Goal: Task Accomplishment & Management: Use online tool/utility

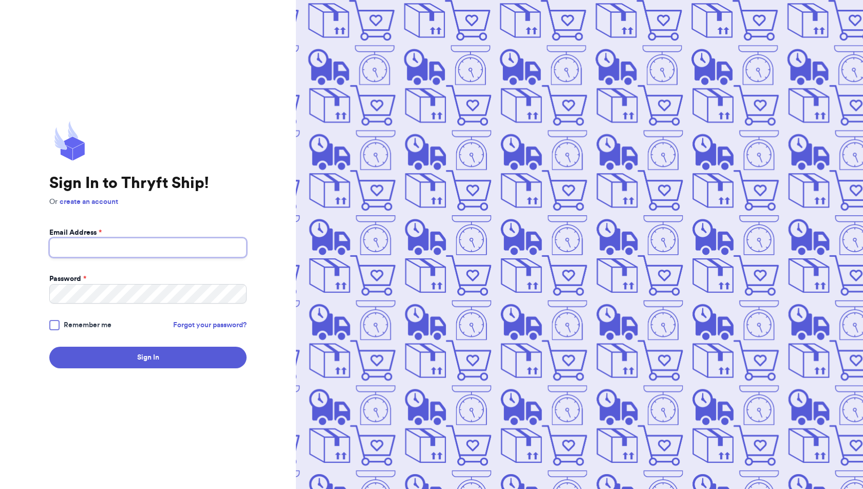
type input "[EMAIL_ADDRESS][DOMAIN_NAME]"
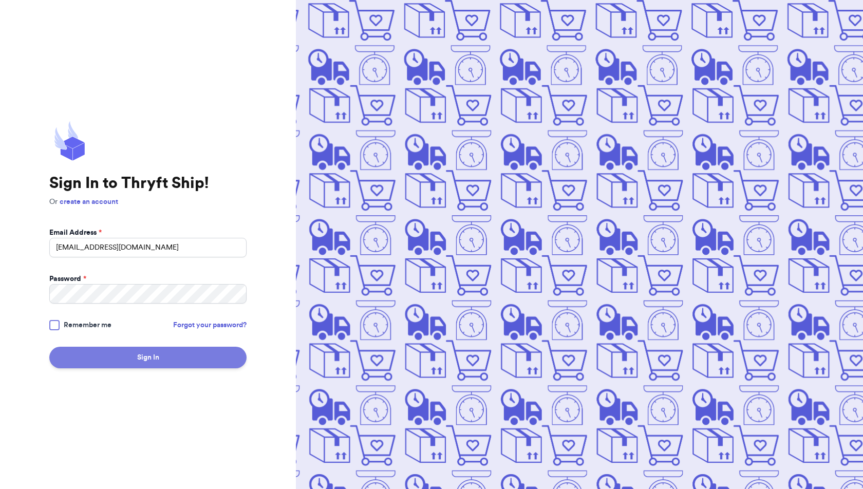
drag, startPoint x: 0, startPoint y: 0, endPoint x: 176, endPoint y: 352, distance: 394.1
click at [176, 352] on button "Sign In" at bounding box center [147, 358] width 197 height 22
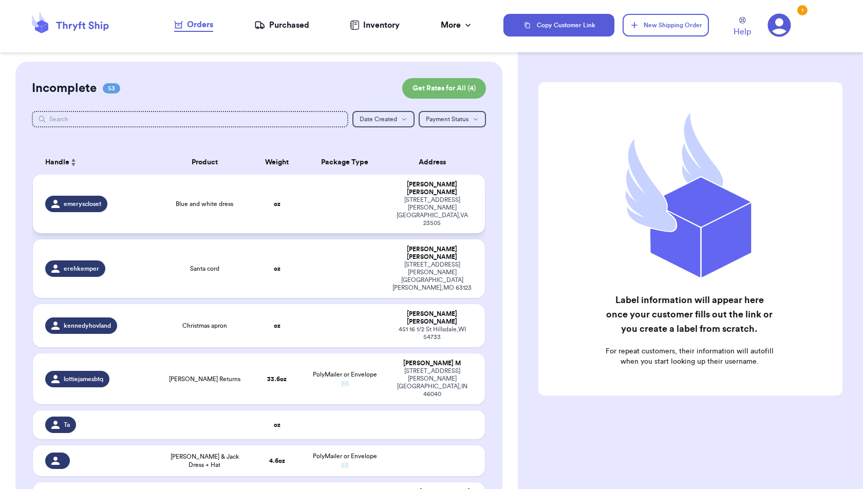
click at [209, 198] on td "Blue and white dress" at bounding box center [205, 204] width 90 height 59
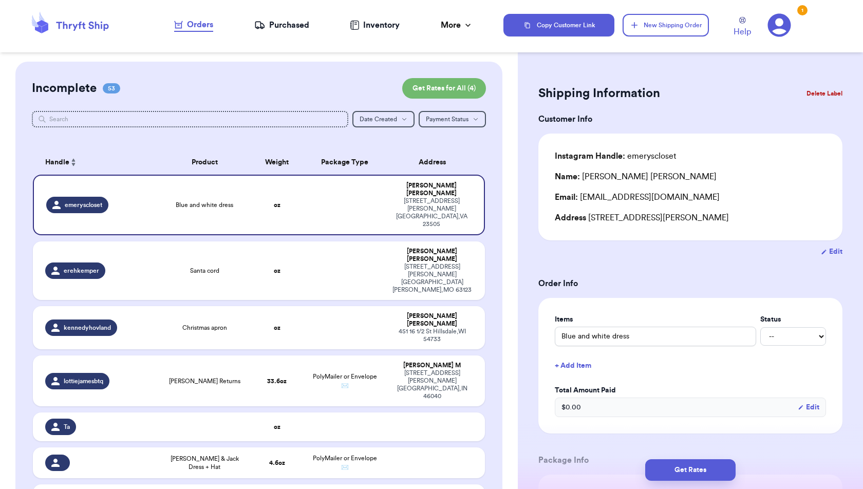
click at [584, 370] on button "+ Add Item" at bounding box center [691, 366] width 280 height 23
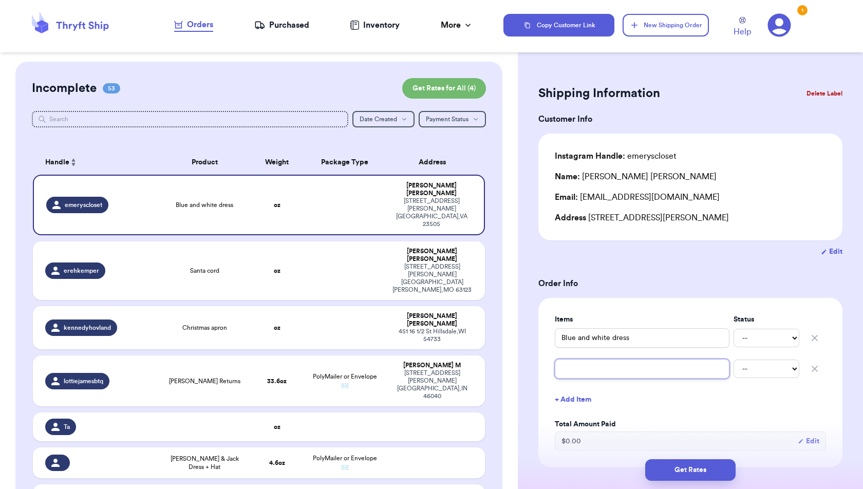
click at [584, 370] on input "text" at bounding box center [642, 369] width 175 height 20
type input "P"
type input "PB"
type input "PBK"
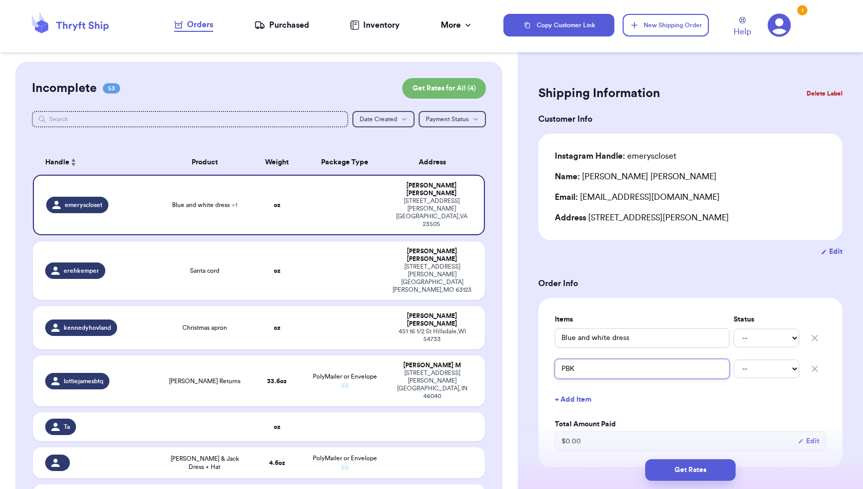
type input "PBK S"
type input "PBK Sa"
type input "PBK San"
type input "PBK Sant"
type input "PBK Santa"
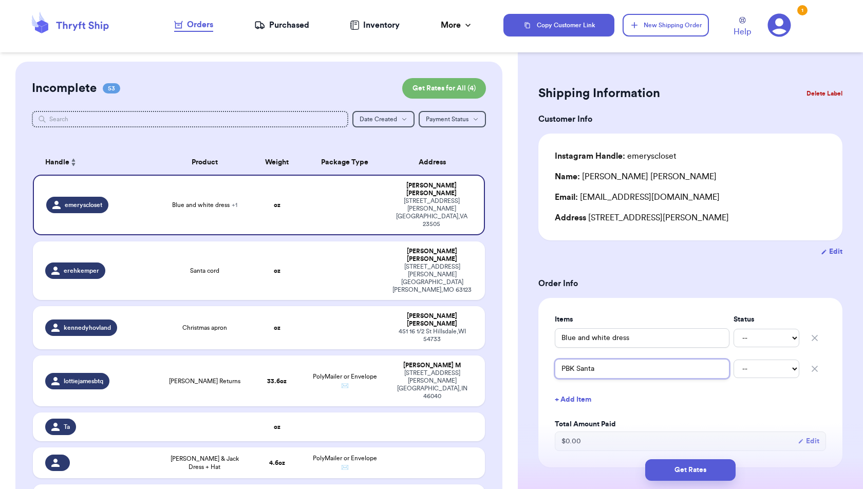
type input "PBK Santa"
type input "PBK Santa K"
type input "PBK Santa Kn"
type input "PBK Santa Kni"
type input "PBK Santa Kn"
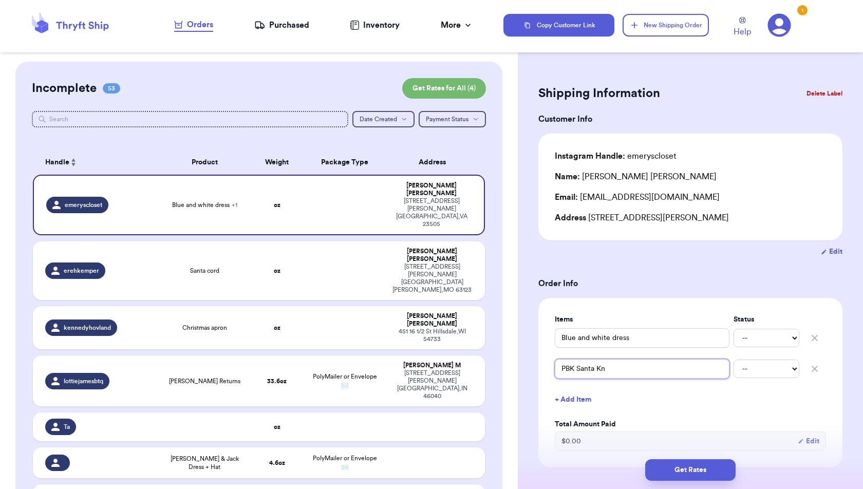
type input "PBK Santa K"
type input "PBK Santa"
type input "PBK Santa N"
type input "PBK Santa Ni"
type input "PBK Santa Nig"
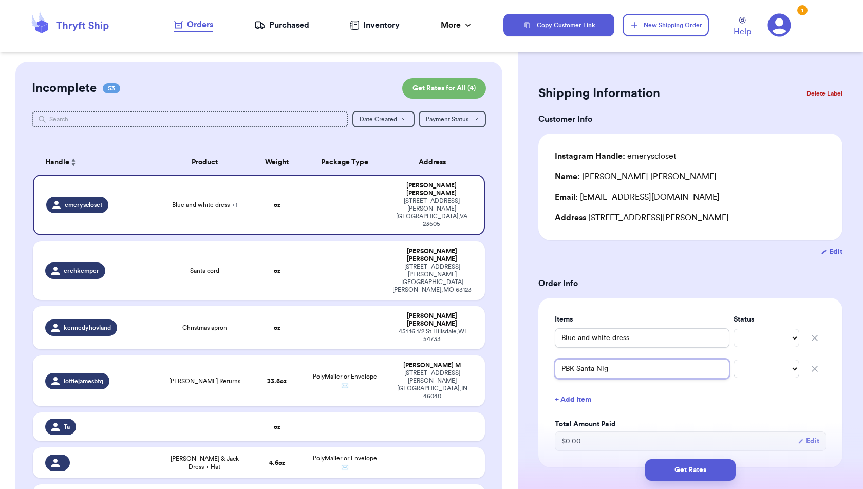
type input "PBK Santa Nigh"
type input "PBK Santa Night"
type input "PBK Santa Night G"
type input "PBK Santa Night Go"
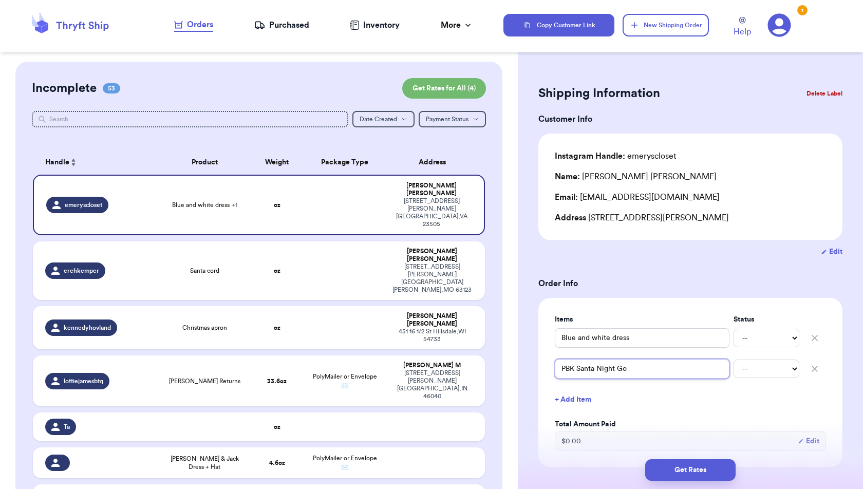
type input "PBK Santa Night Gow"
type input "PBK Santa Night Gown"
click at [653, 419] on label "Total Amount Paid" at bounding box center [690, 424] width 271 height 10
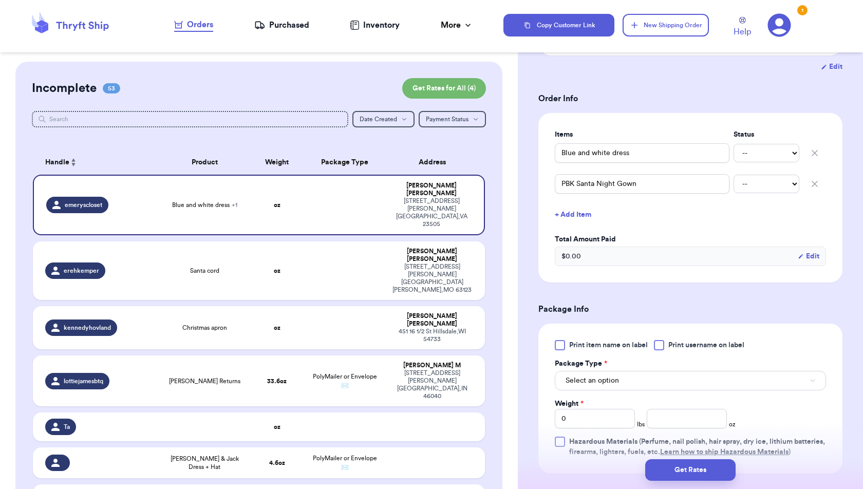
scroll to position [202, 0]
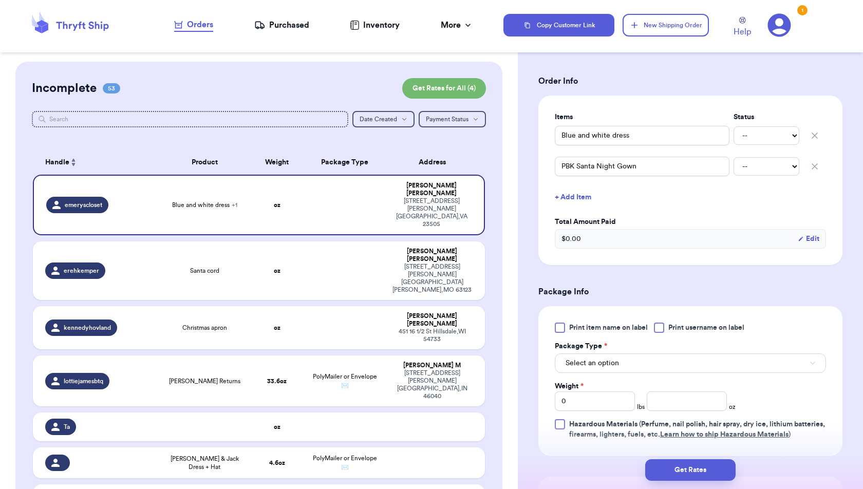
click at [562, 330] on div at bounding box center [560, 328] width 10 height 10
click at [0, 0] on input "Print item name on label" at bounding box center [0, 0] width 0 height 0
click at [666, 363] on button "Select an option" at bounding box center [690, 364] width 271 height 20
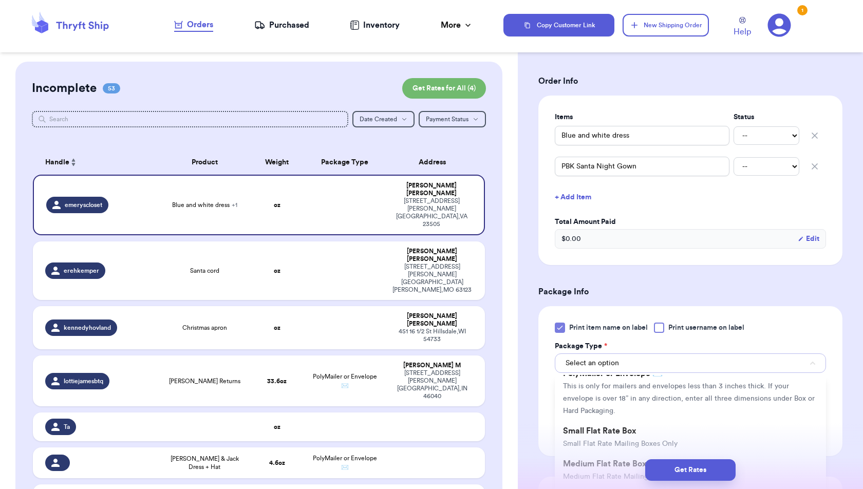
scroll to position [88, 0]
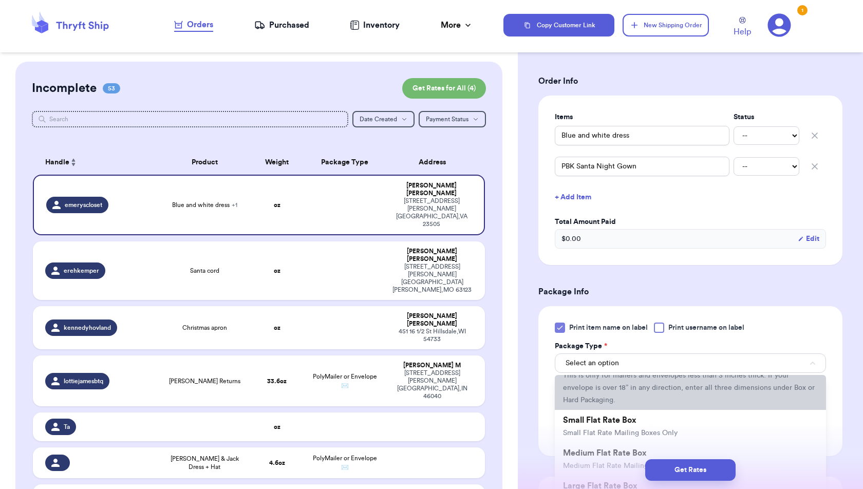
click at [666, 388] on span "This is only for mailers and envelopes less than 3 inches thick. If your envelo…" at bounding box center [689, 388] width 252 height 32
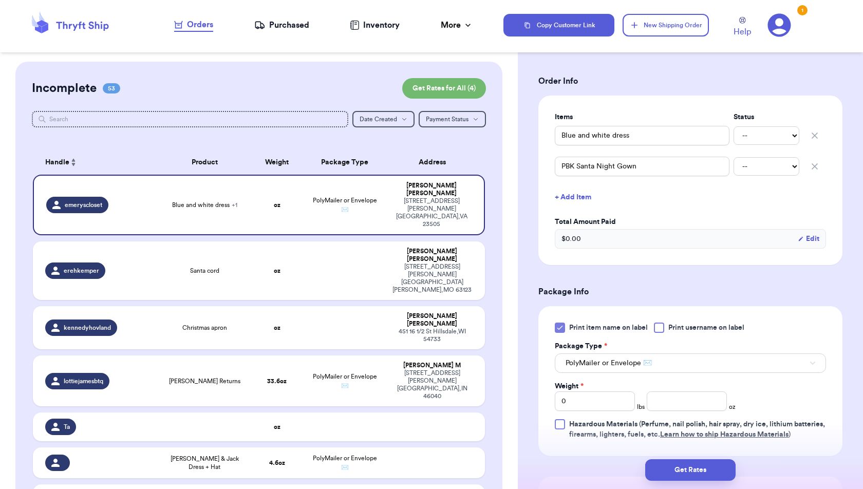
click at [786, 279] on form "Shipping Information Delete Label Customer Info Instagram Handle: emeryscloset …" at bounding box center [691, 262] width 304 height 765
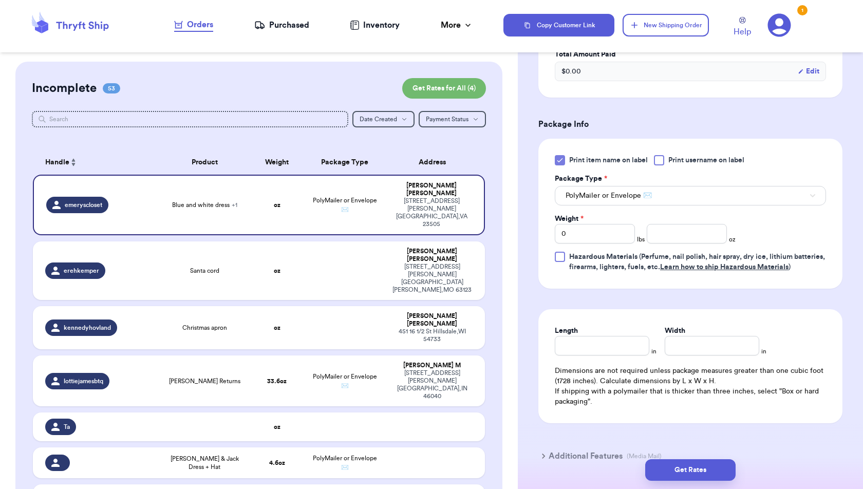
scroll to position [381, 0]
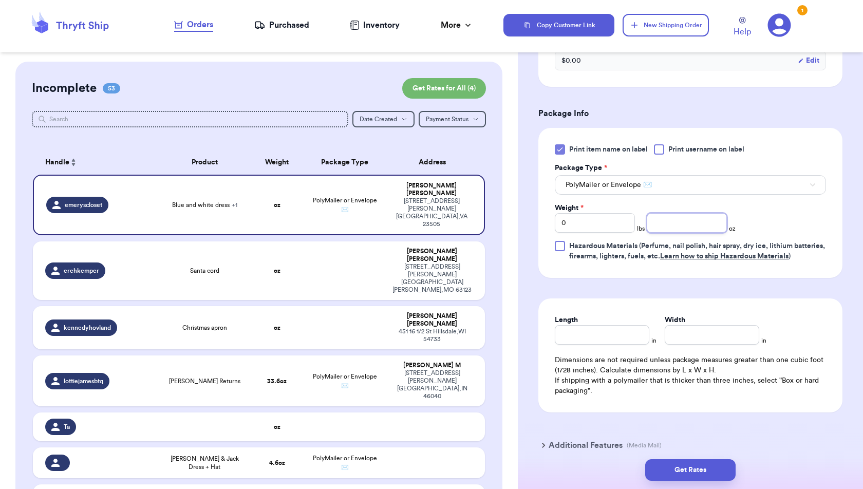
click at [709, 225] on input "number" at bounding box center [687, 223] width 80 height 20
type input "13.3"
click at [834, 300] on form "Shipping Information Delete Label Customer Info Instagram Handle: emeryscloset …" at bounding box center [691, 83] width 304 height 765
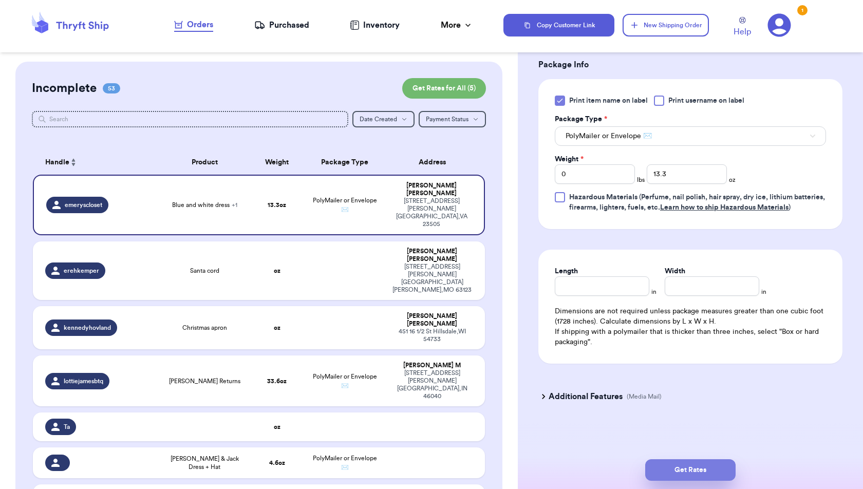
click at [706, 479] on button "Get Rates" at bounding box center [690, 470] width 90 height 22
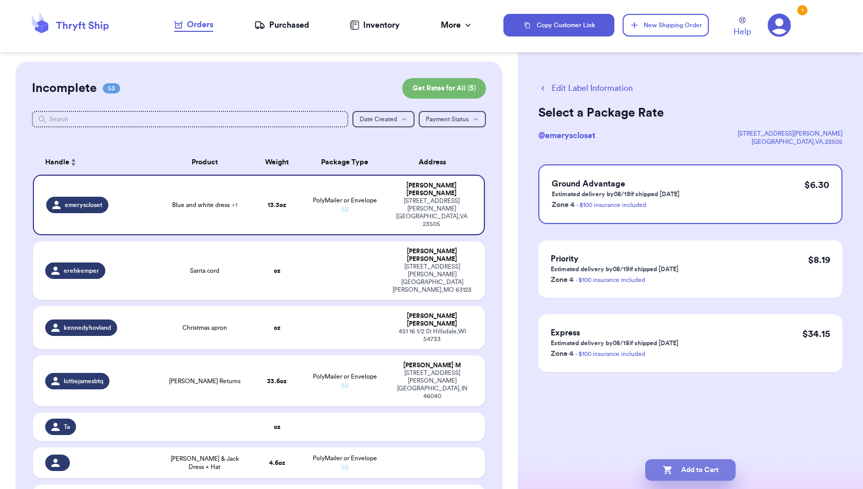
click at [714, 475] on button "Add to Cart" at bounding box center [690, 470] width 90 height 22
checkbox input "true"
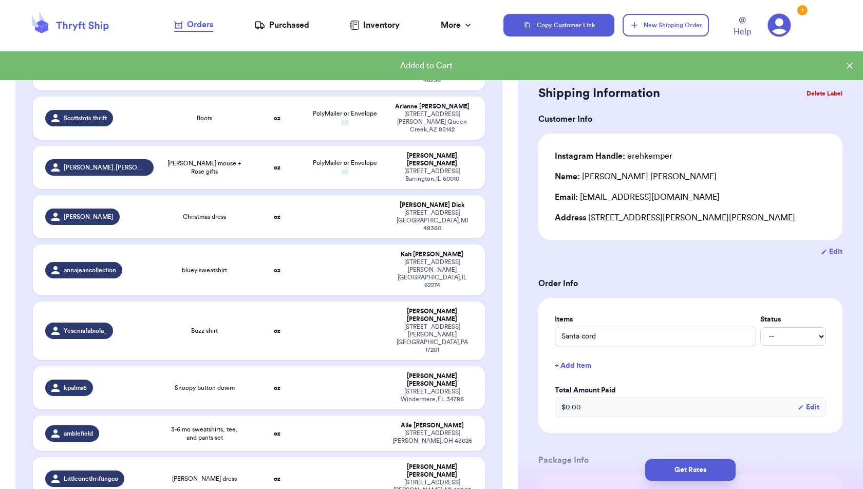
scroll to position [2004, 0]
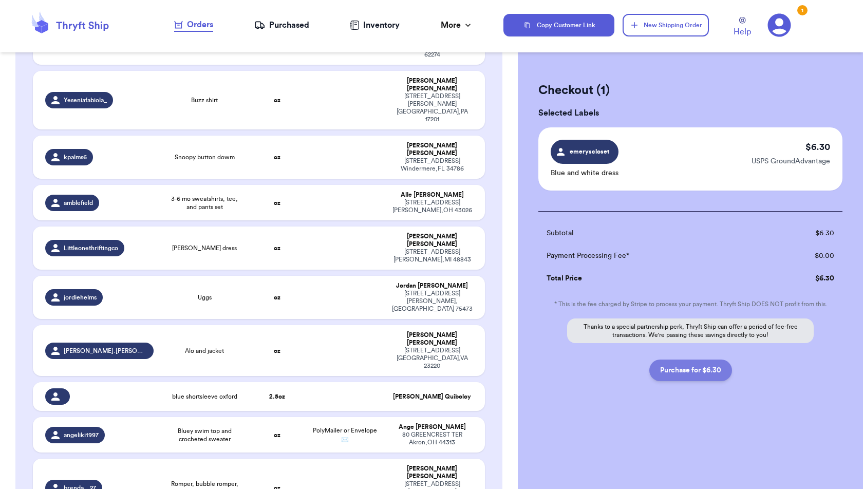
click at [694, 370] on button "Purchase for $6.30" at bounding box center [690, 371] width 83 height 22
checkbox input "false"
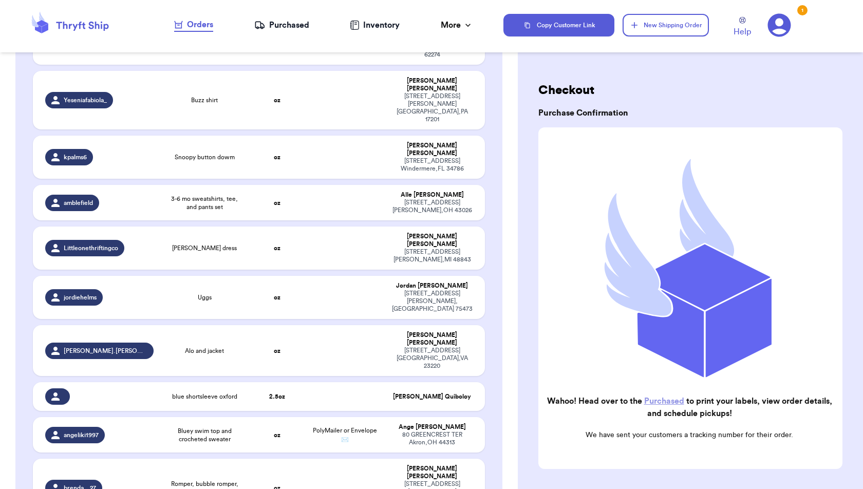
checkbox input "true"
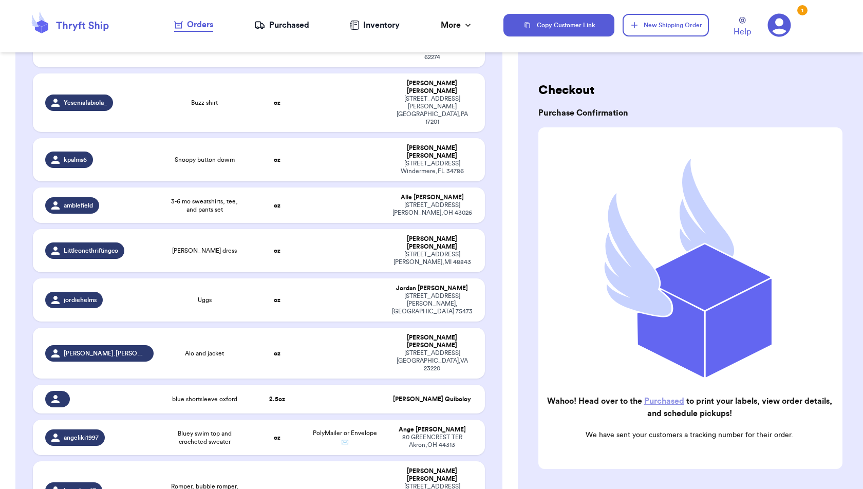
scroll to position [51, 0]
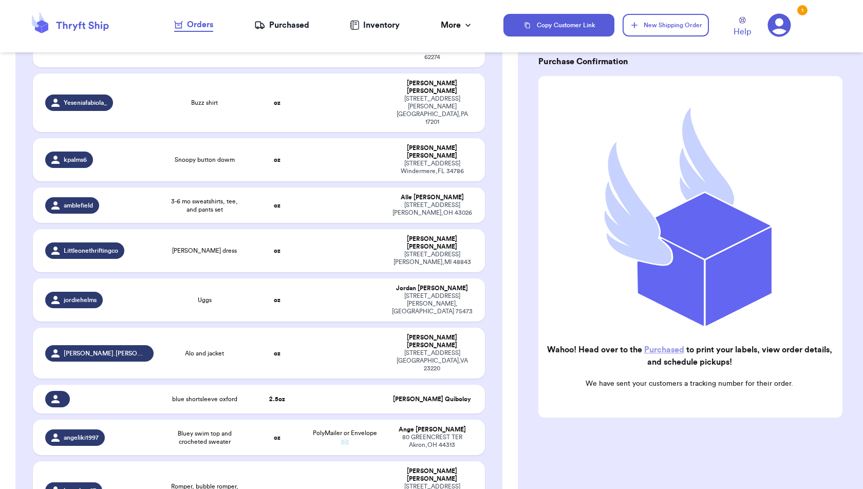
click at [284, 24] on div "Purchased" at bounding box center [281, 25] width 55 height 12
